Goal: Navigation & Orientation: Find specific page/section

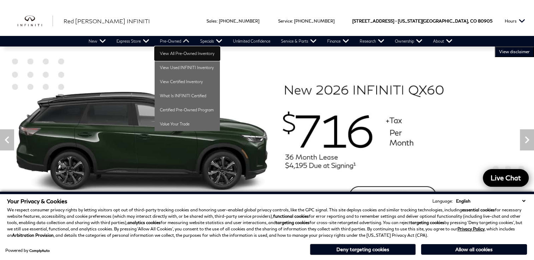
click at [176, 54] on link "View All Pre-Owned Inventory" at bounding box center [187, 54] width 65 height 14
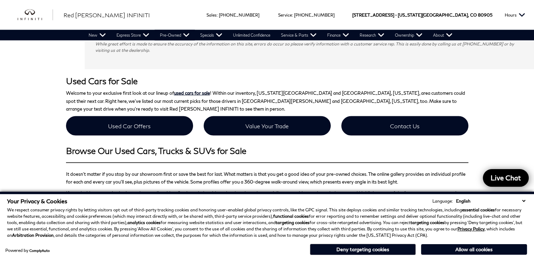
scroll to position [1235, 0]
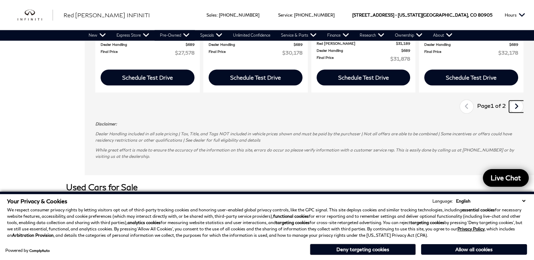
click at [519, 101] on icon "next page" at bounding box center [516, 106] width 5 height 11
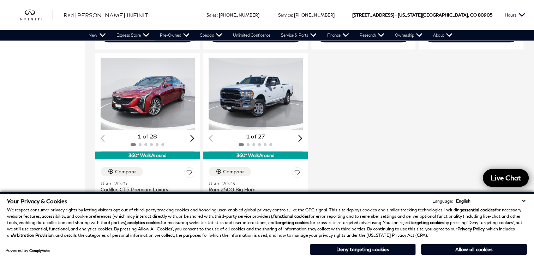
scroll to position [671, 0]
